Goal: Obtain resource: Download file/media

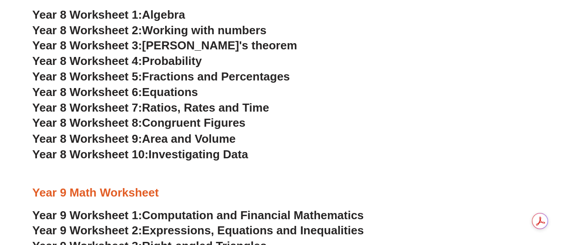
scroll to position [2399, 0]
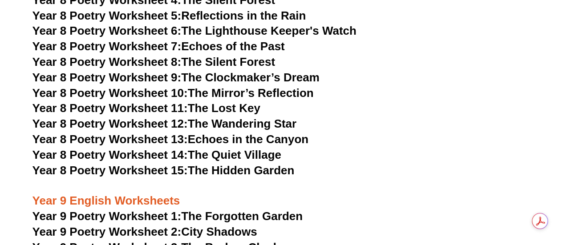
scroll to position [5326, 0]
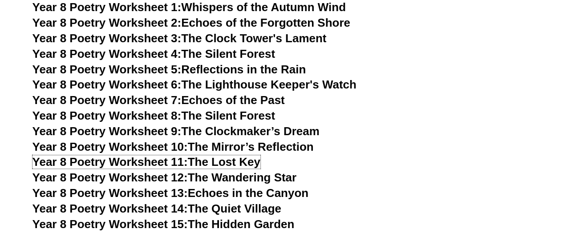
scroll to position [5428, 0]
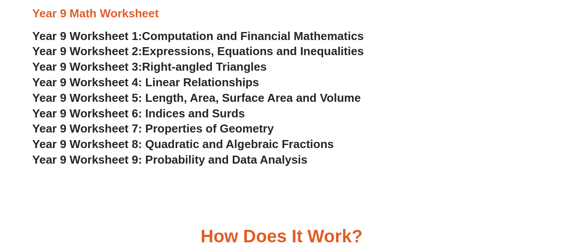
scroll to position [2539, 0]
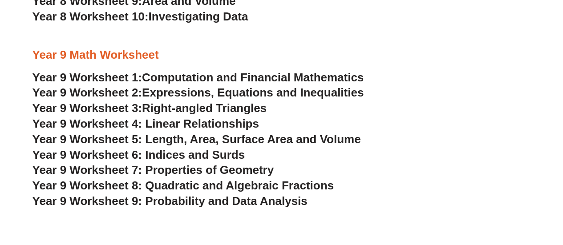
click at [295, 79] on span "Computation and Financial Mathematics" at bounding box center [253, 77] width 222 height 13
click at [217, 199] on span "Year 9 Worksheet 9: Probability and Data Analysis" at bounding box center [169, 201] width 275 height 13
